Goal: Find specific page/section: Find specific page/section

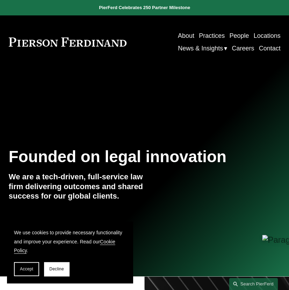
click at [237, 37] on link "People" at bounding box center [239, 35] width 20 height 13
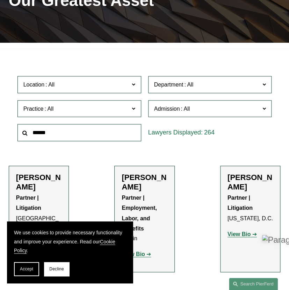
scroll to position [105, 0]
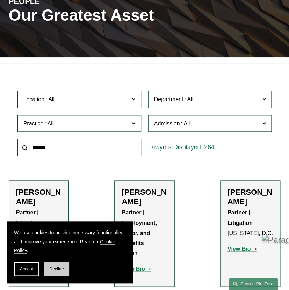
click at [59, 271] on span "Decline" at bounding box center [56, 268] width 15 height 5
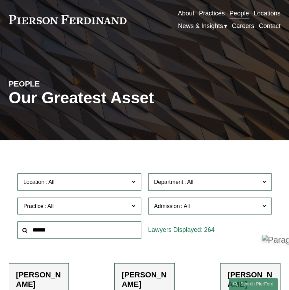
scroll to position [35, 0]
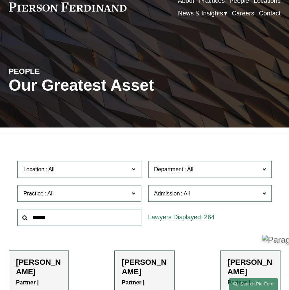
click at [59, 208] on input "text" at bounding box center [79, 216] width 124 height 17
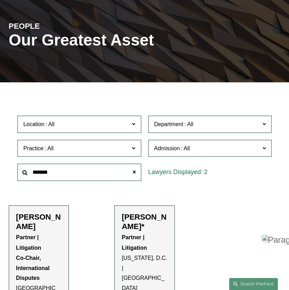
scroll to position [105, 0]
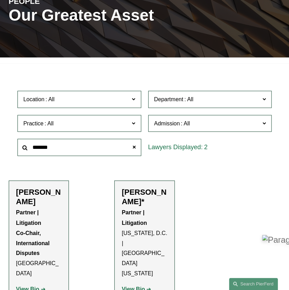
type input "*******"
click at [30, 187] on h2 "[PERSON_NAME]" at bounding box center [38, 196] width 45 height 19
click at [28, 285] on strong "View Bio" at bounding box center [27, 288] width 23 height 6
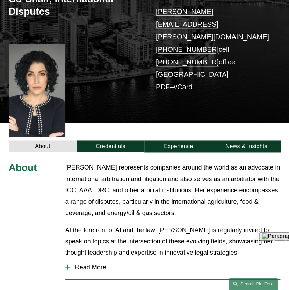
scroll to position [126, 0]
